Goal: Navigation & Orientation: Understand site structure

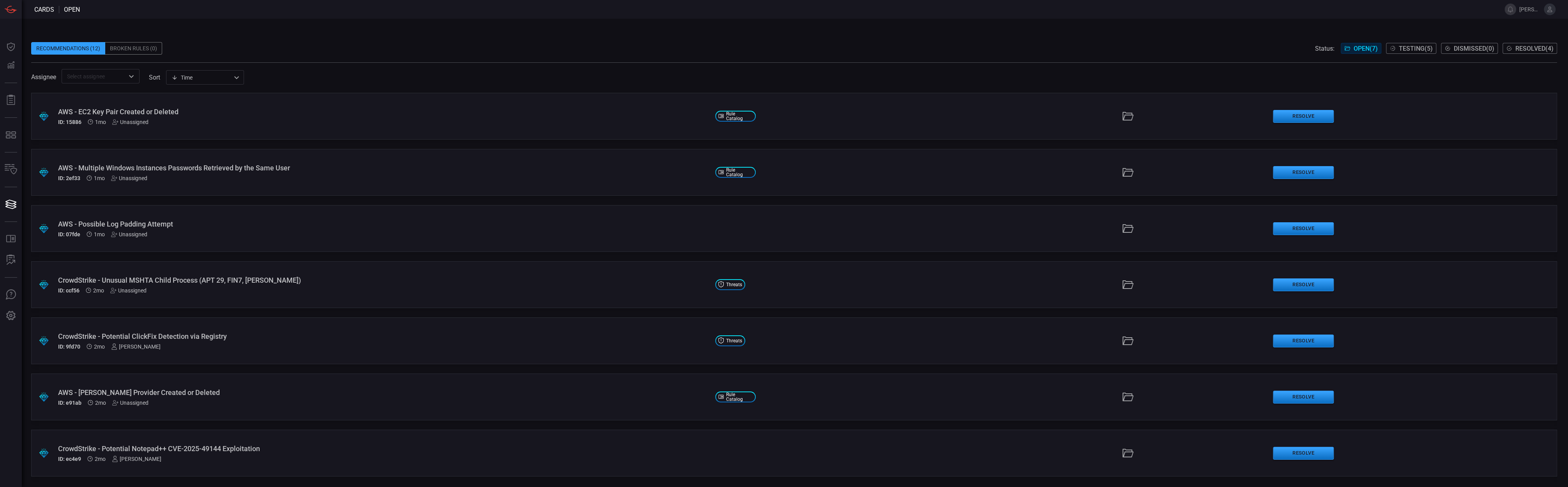
click at [606, 65] on span at bounding box center [794, 66] width 1526 height 6
click at [225, 49] on div "Recommendations (12) Broken Rules (0) Status: Open ( 7 ) Testing ( 5 ) Dismisse…" at bounding box center [794, 48] width 1526 height 12
click at [12, 51] on icon at bounding box center [11, 47] width 12 height 11
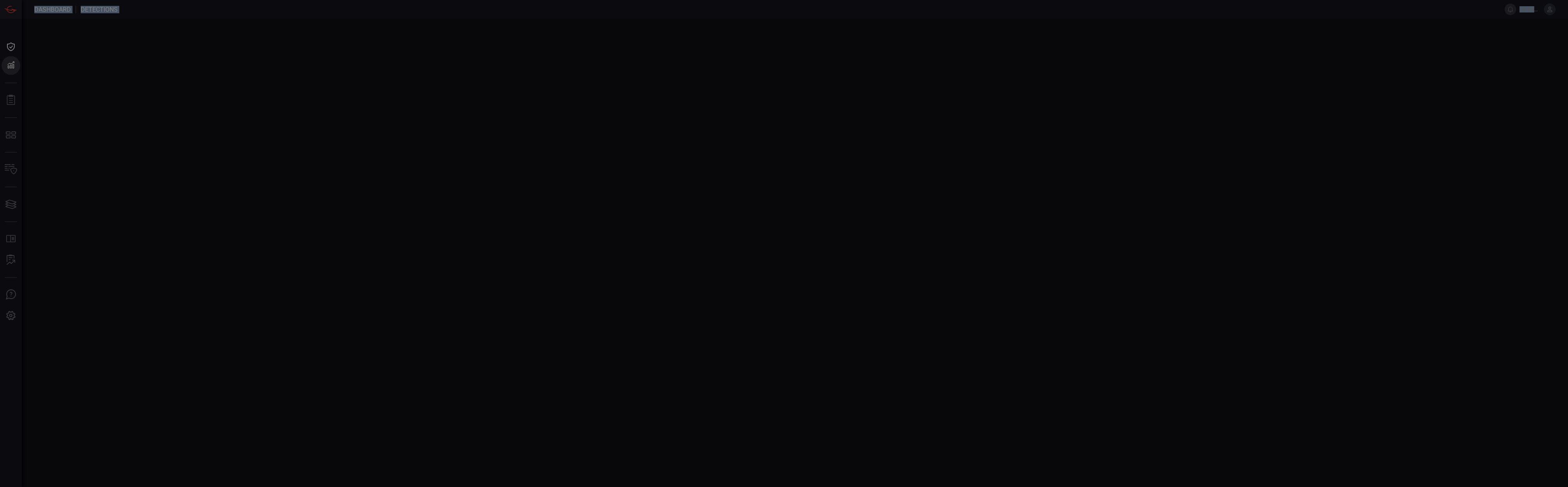
click at [12, 51] on div at bounding box center [784, 244] width 1568 height 487
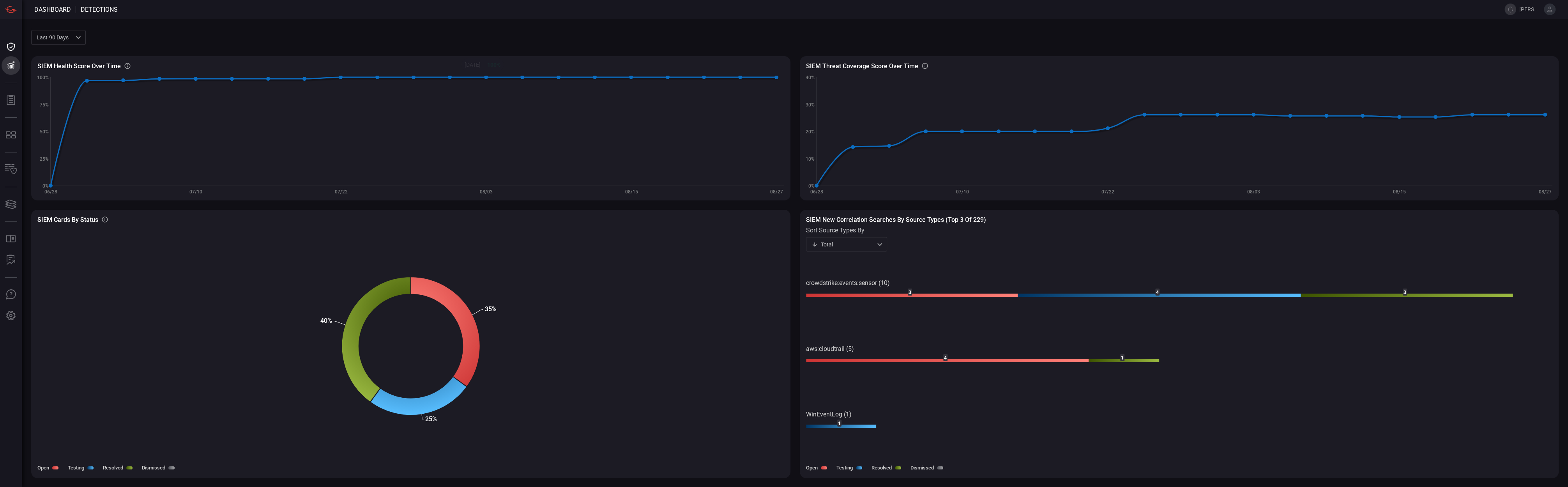
click at [575, 71] on div "Created with Highcharts 10.3.2 08/27 08/15 08/03 07/22 07/10 06/28 0% 25% 50% 7…" at bounding box center [410, 131] width 747 height 125
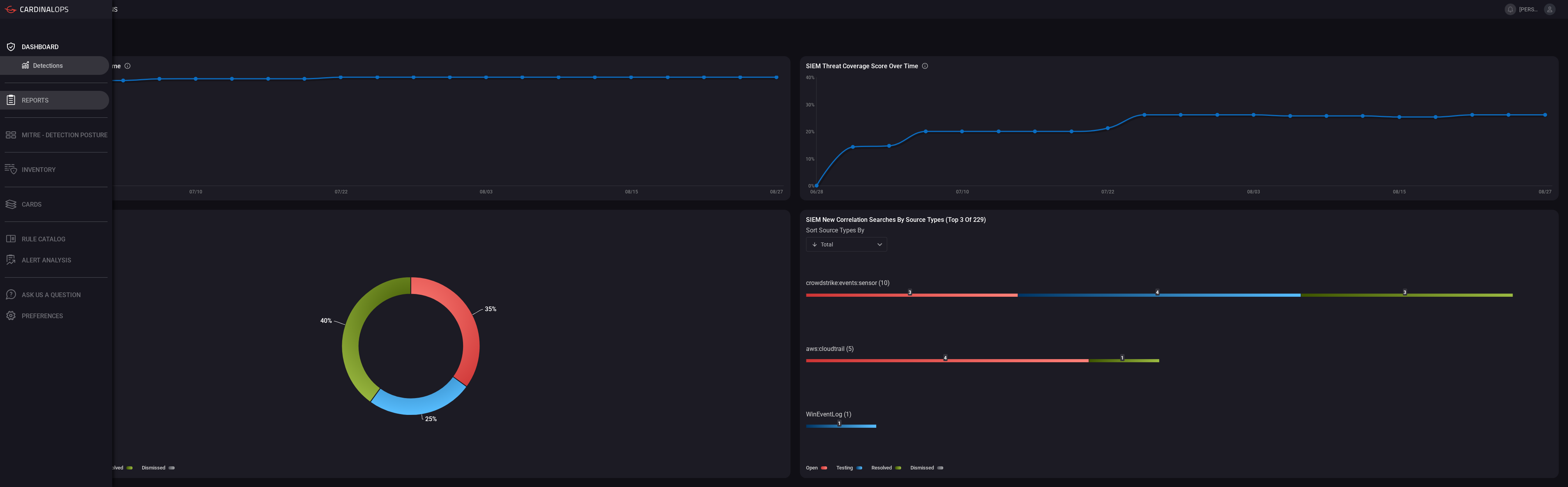
click at [43, 103] on div "Reports" at bounding box center [35, 100] width 27 height 7
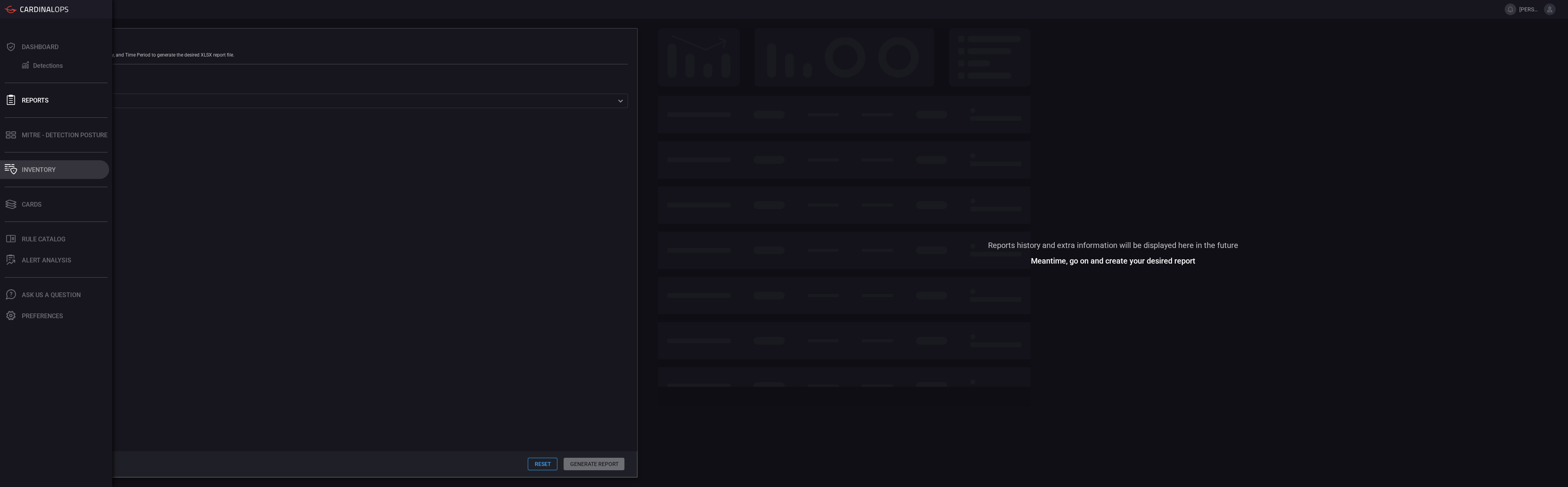
click at [9, 167] on icon at bounding box center [11, 169] width 12 height 10
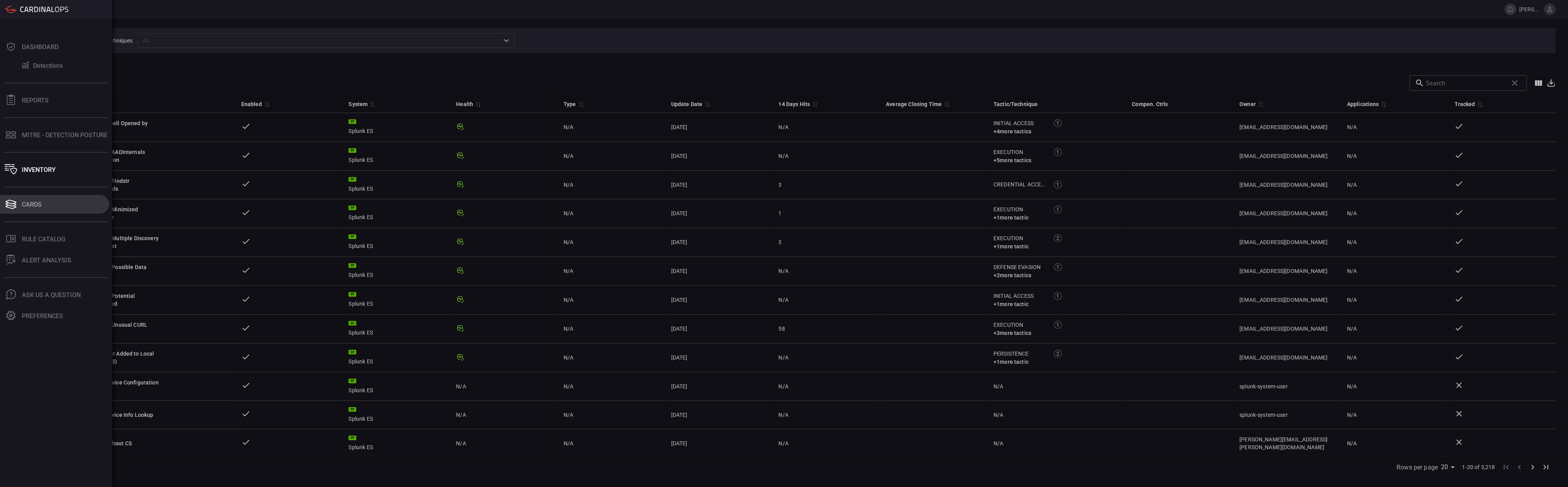
click at [10, 195] on button "Cards" at bounding box center [54, 204] width 109 height 19
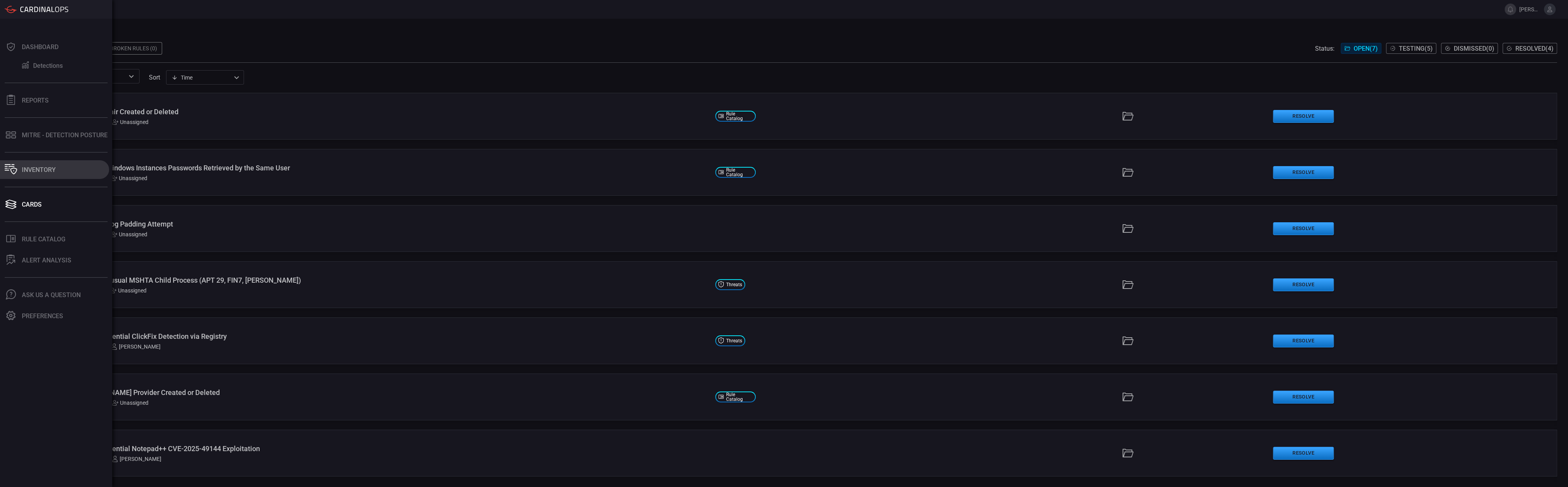
click at [46, 170] on div "Inventory" at bounding box center [39, 170] width 34 height 7
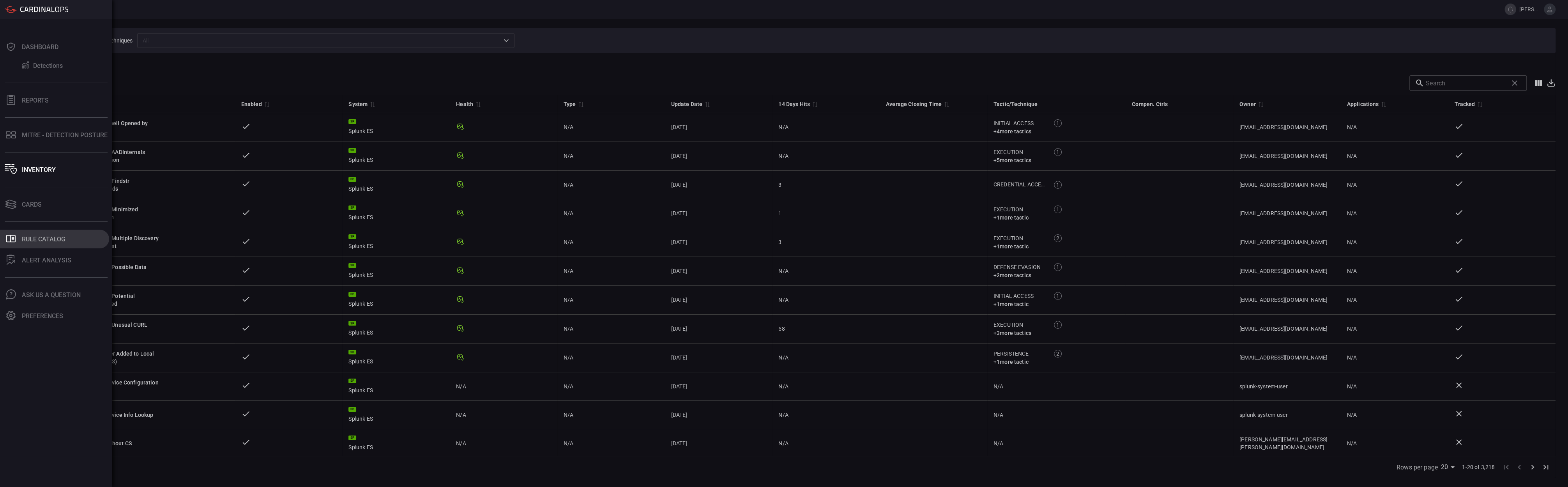
click at [44, 234] on button ".st0_rule_catalog_icon{fill: currentColor;} Rule Catalog" at bounding box center [54, 239] width 109 height 19
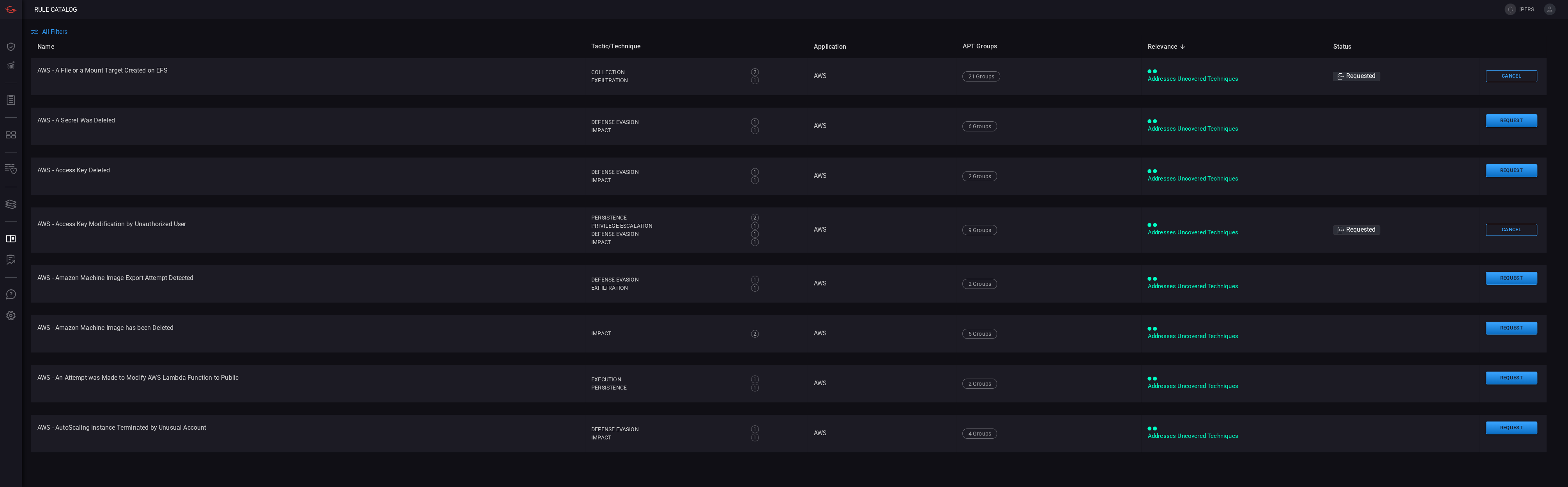
click at [450, 43] on th "Name" at bounding box center [308, 46] width 554 height 22
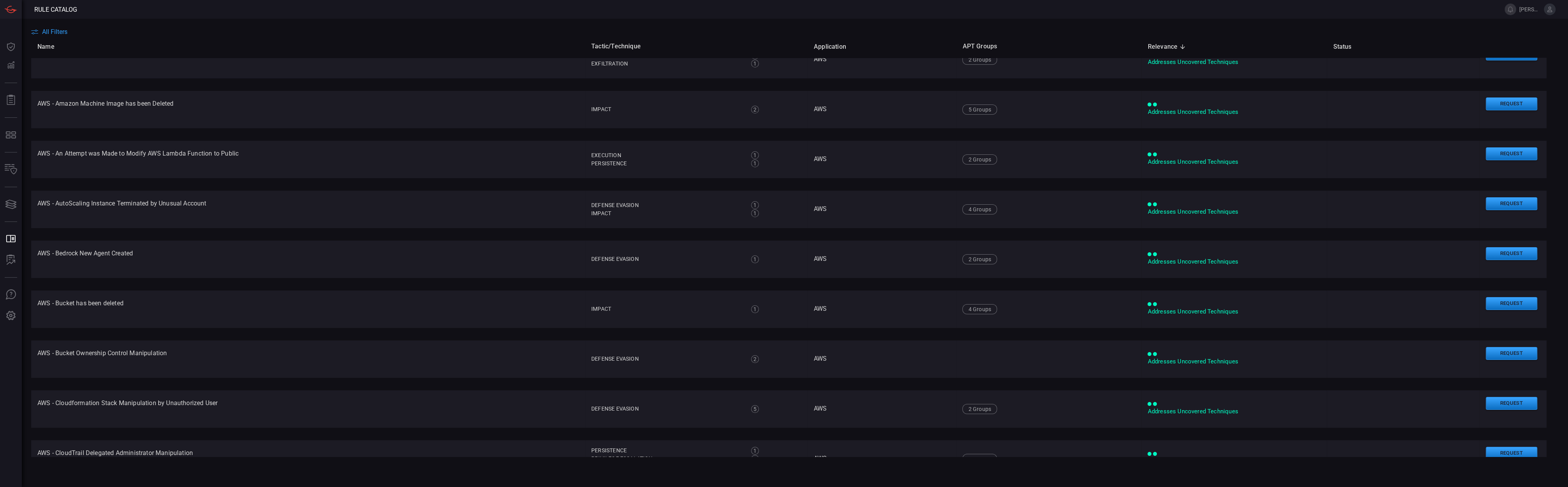
scroll to position [411, 0]
